Goal: Task Accomplishment & Management: Use online tool/utility

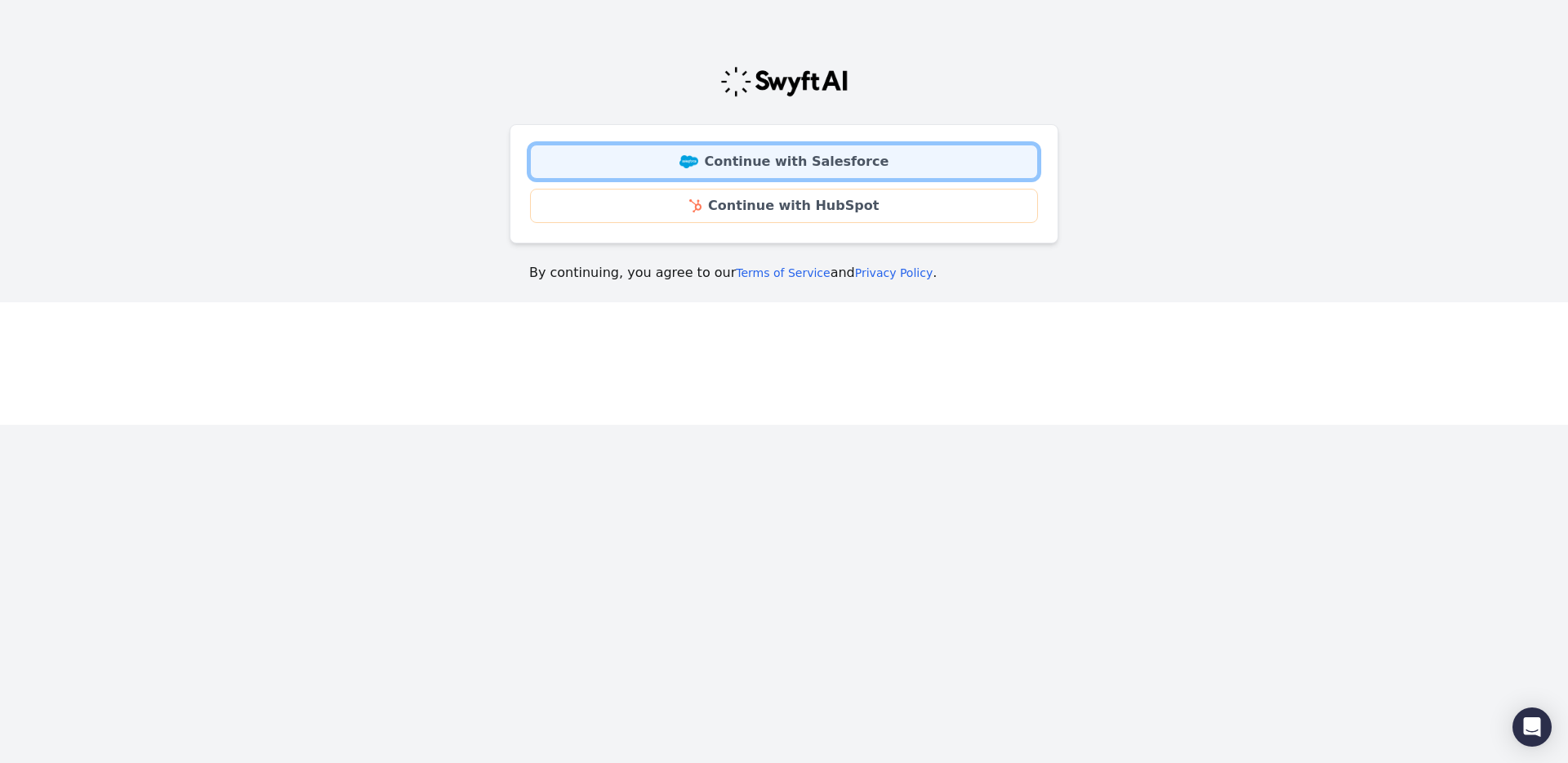
click at [730, 162] on link "Continue with Salesforce" at bounding box center [784, 161] width 508 height 34
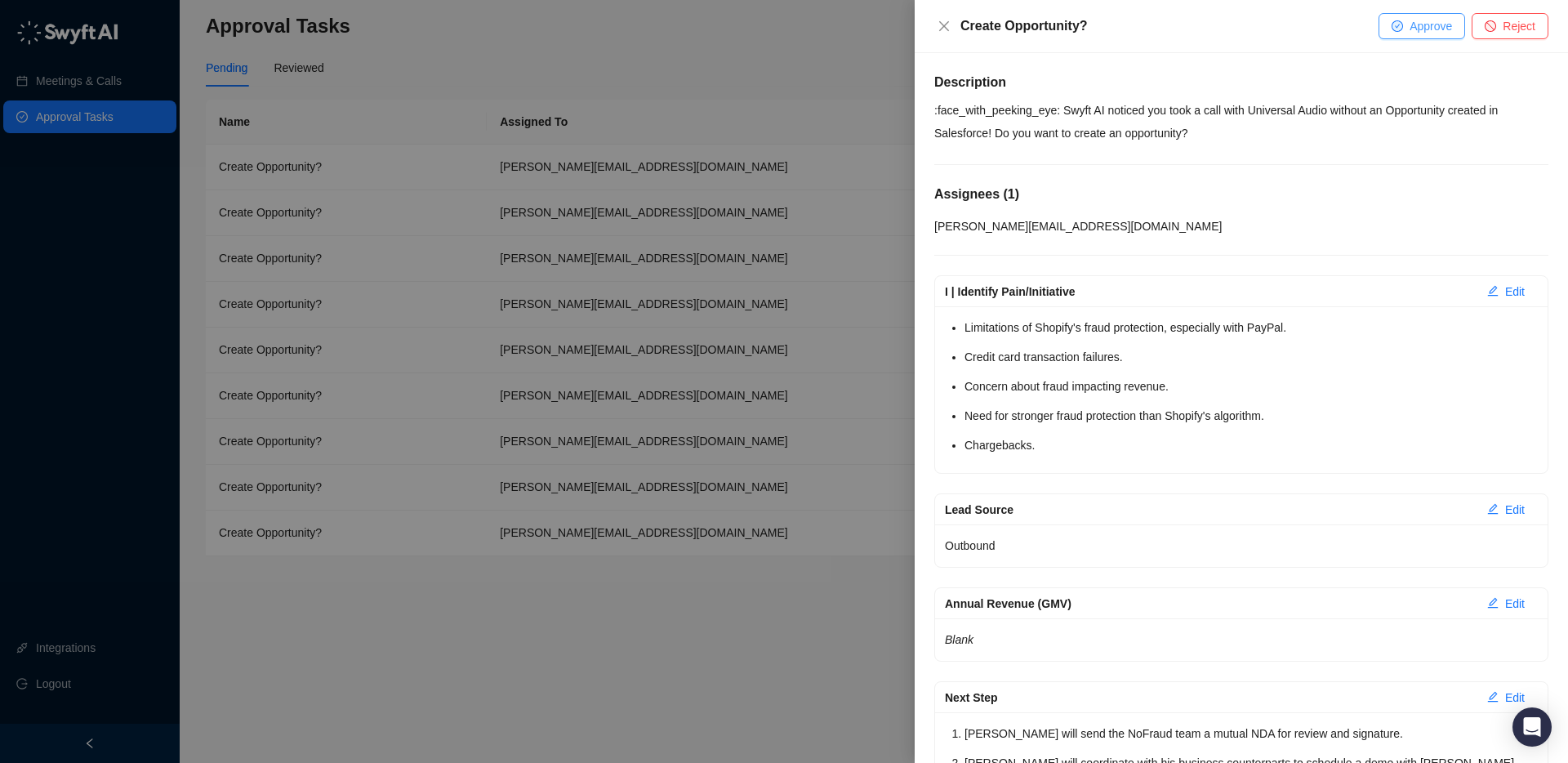
click at [1414, 24] on span "Approve" at bounding box center [1430, 26] width 42 height 18
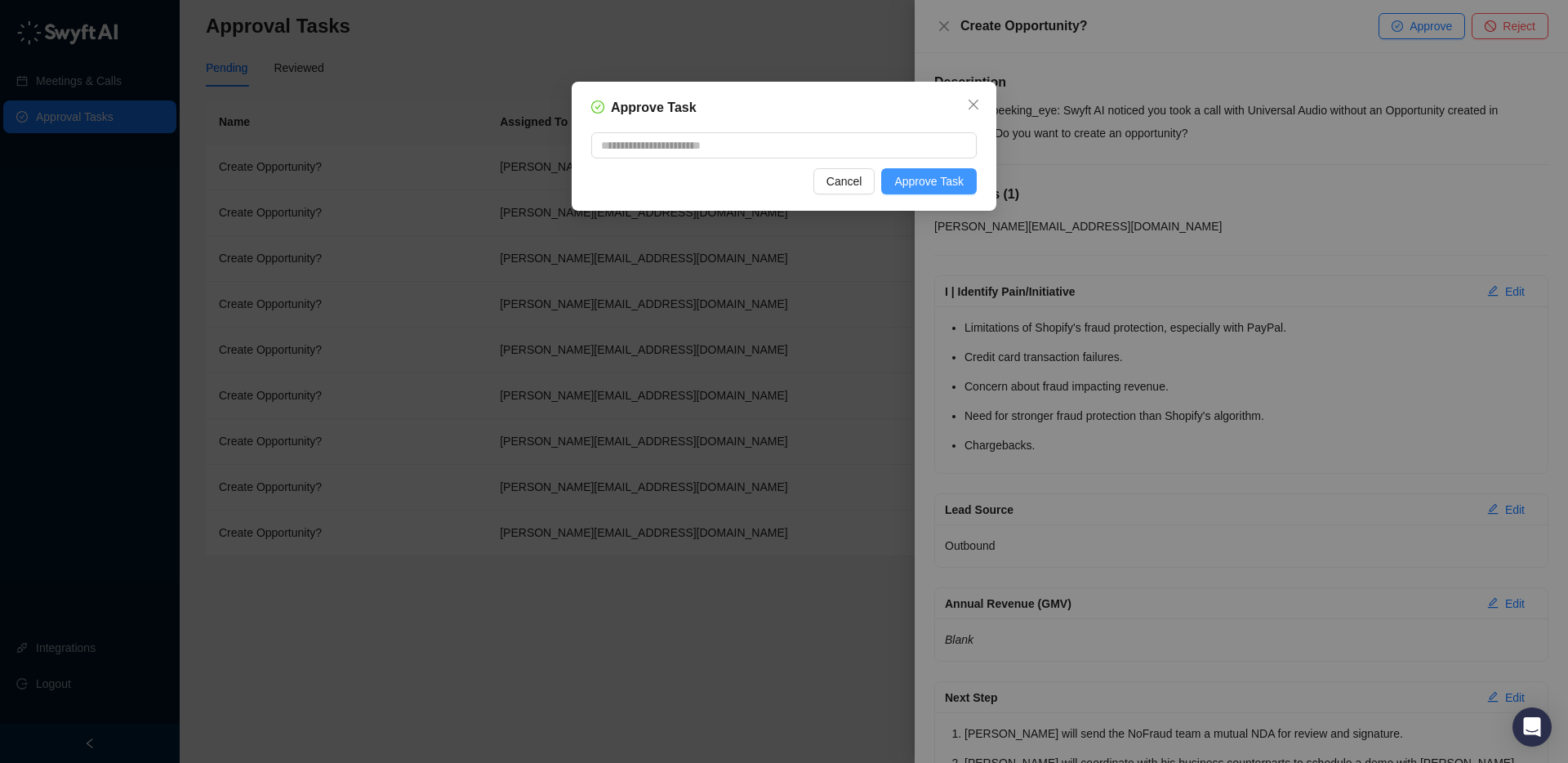
click at [915, 186] on span "Approve Task" at bounding box center [929, 181] width 70 height 18
